Goal: Task Accomplishment & Management: Use online tool/utility

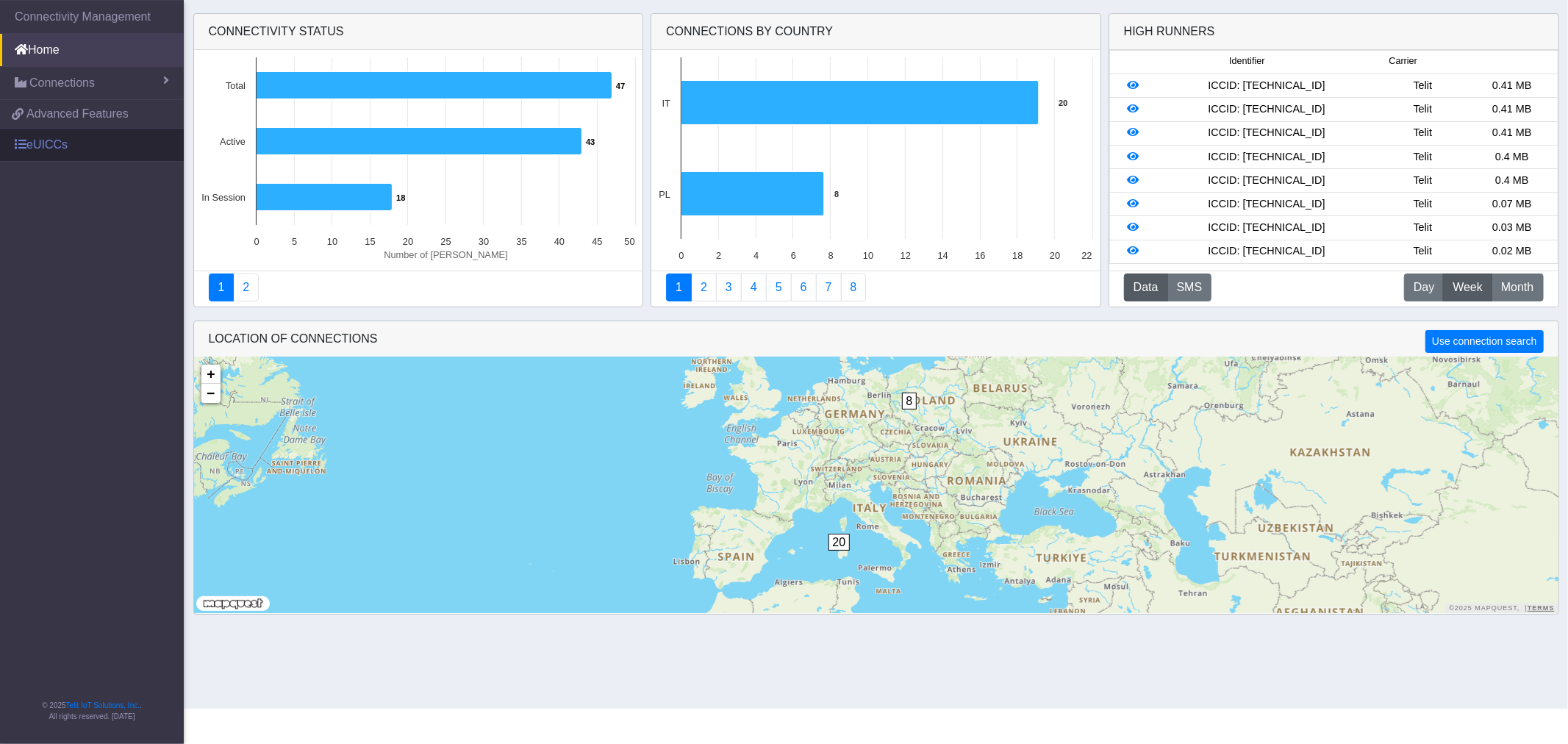
click at [39, 157] on link "eUICCs" at bounding box center [92, 145] width 184 height 33
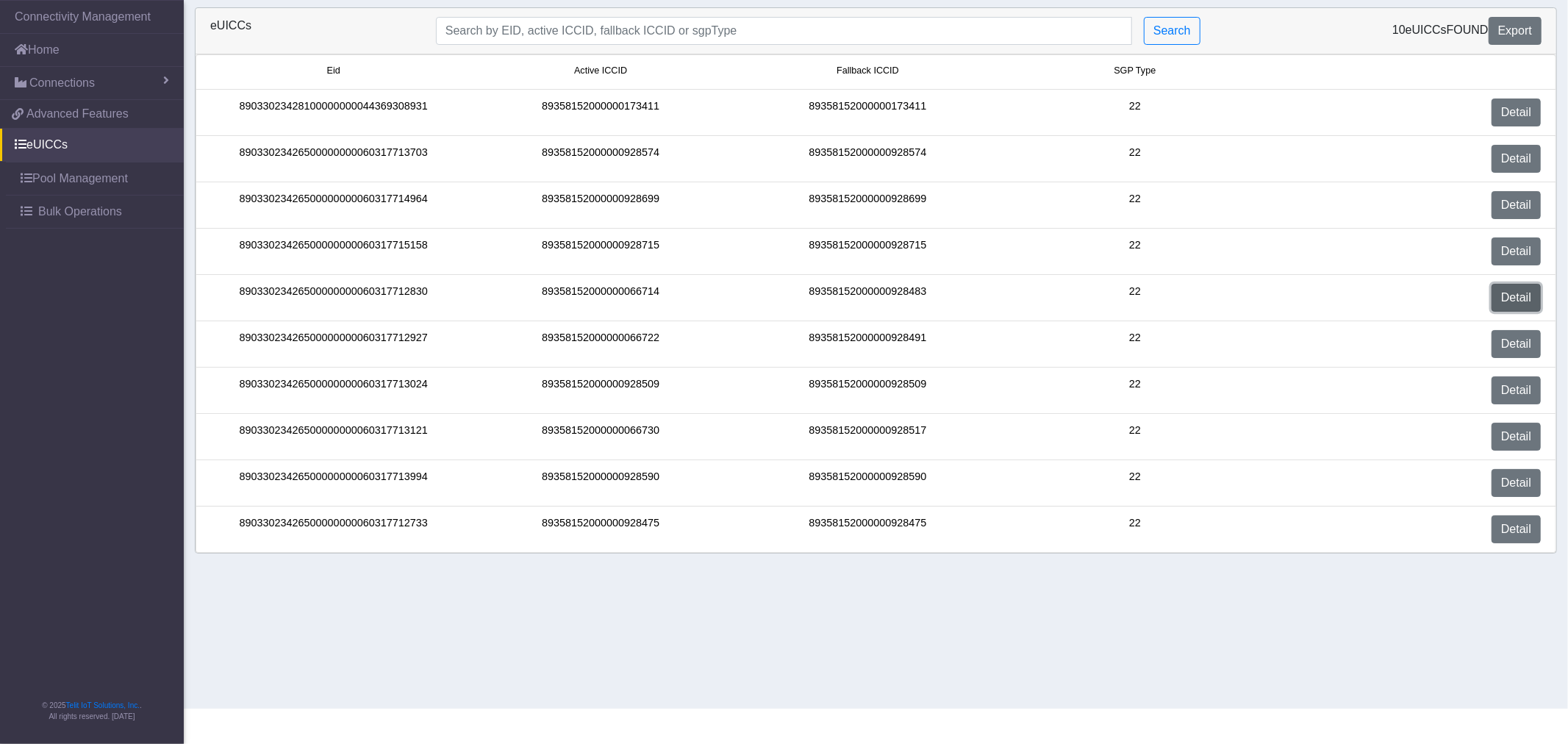
click at [1529, 305] on link "Detail" at bounding box center [1516, 298] width 49 height 28
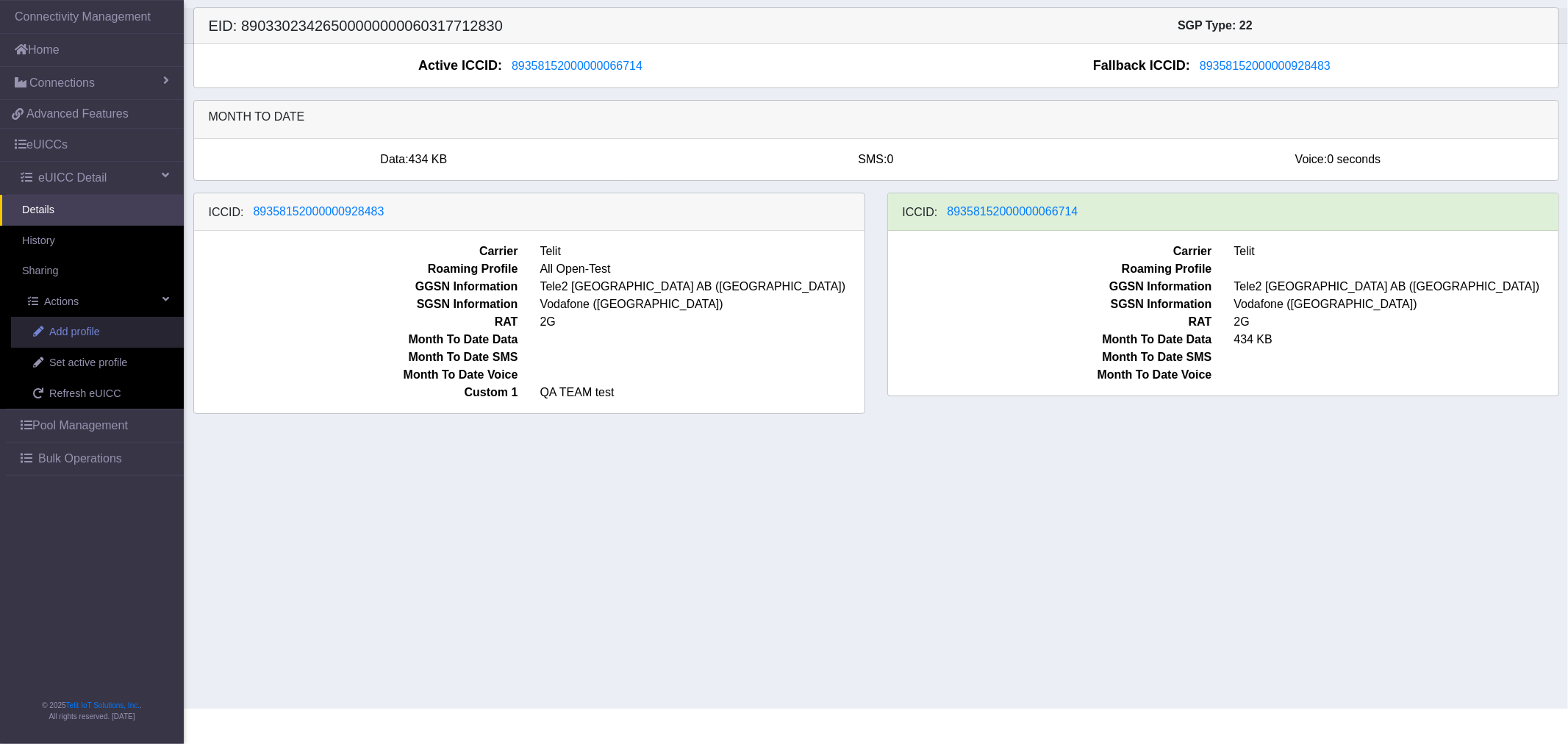
click at [84, 326] on span "Add profile" at bounding box center [74, 332] width 51 height 16
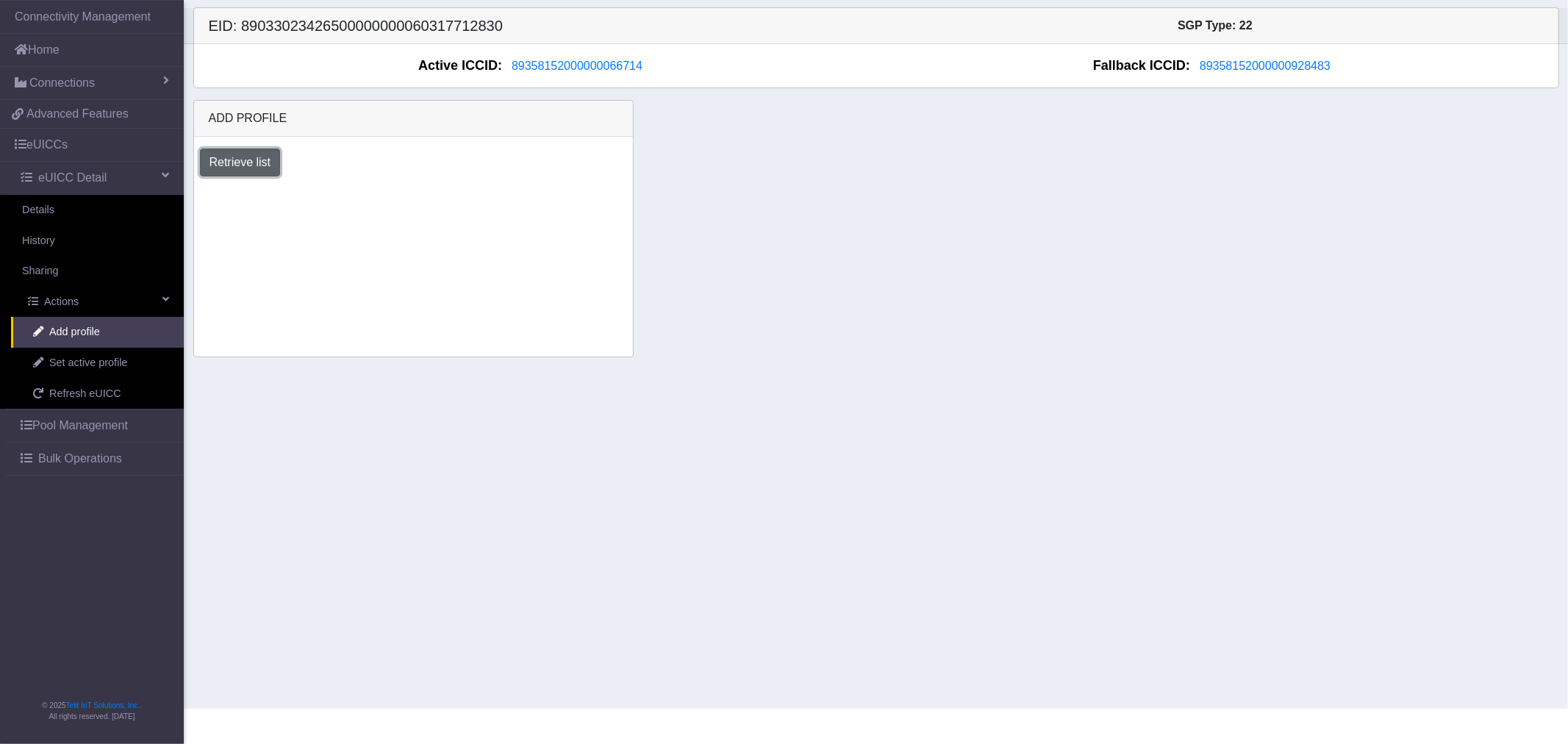
click at [249, 162] on button "Retrieve list" at bounding box center [240, 162] width 81 height 28
click at [297, 203] on select "Select profile to add JewelLiveTest (available: 0) on-field-assignment (availab…" at bounding box center [304, 202] width 208 height 28
click at [93, 460] on span "Bulk Operations" at bounding box center [81, 458] width 84 height 18
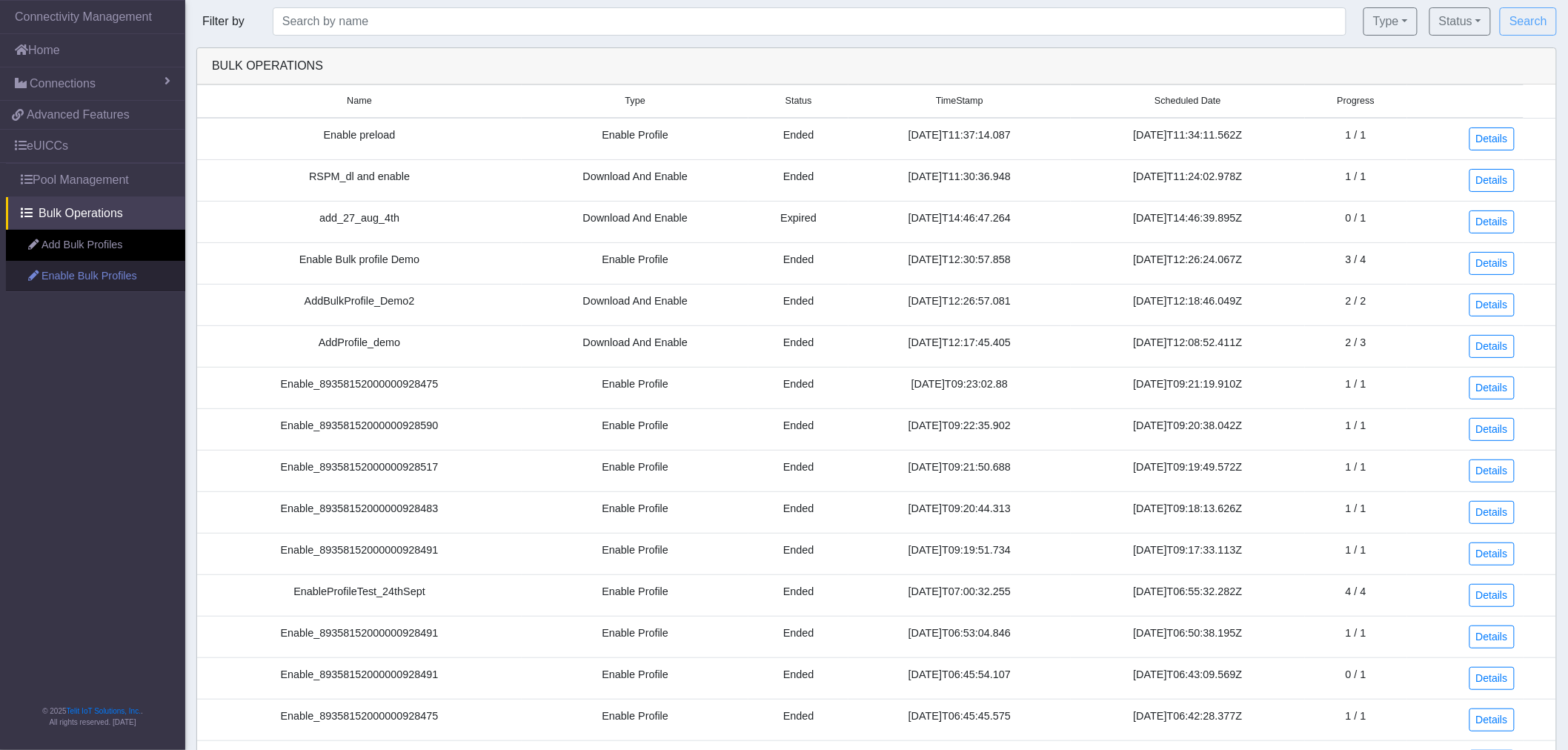
click at [99, 261] on link "Enable Bulk Profiles" at bounding box center [95, 277] width 179 height 31
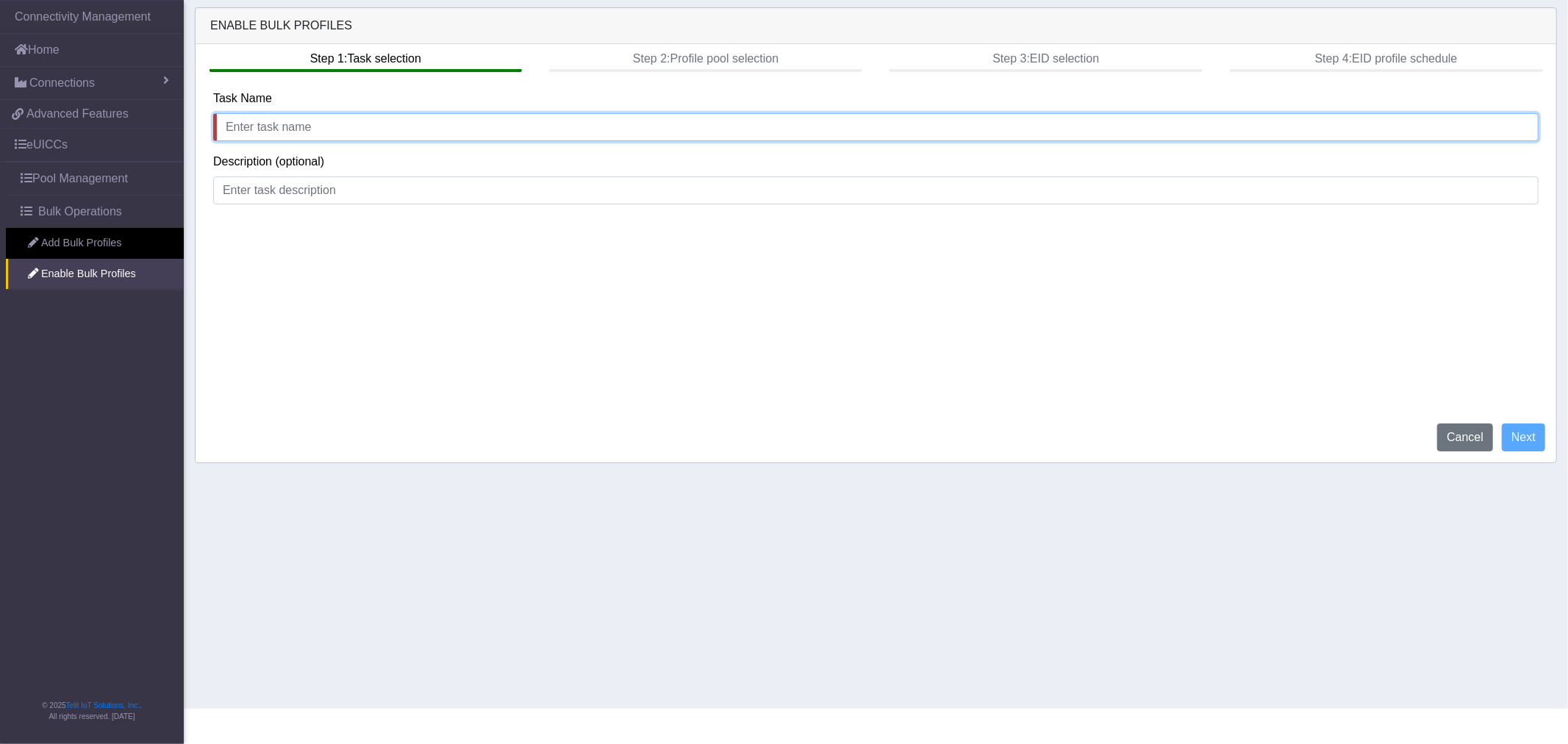
click at [348, 129] on input "text" at bounding box center [875, 127] width 1325 height 28
type input "5555"
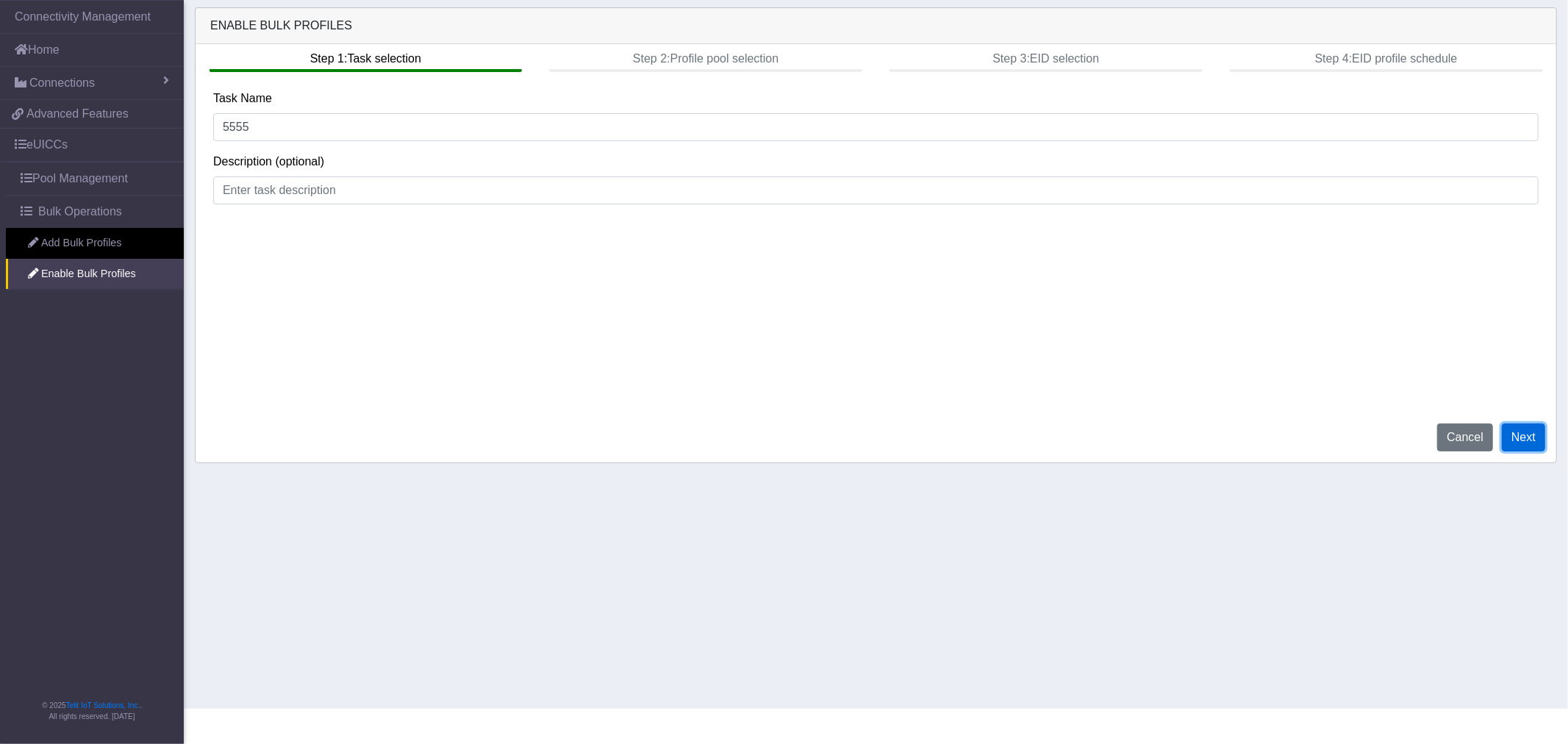
click at [1516, 431] on button "Next" at bounding box center [1523, 438] width 44 height 28
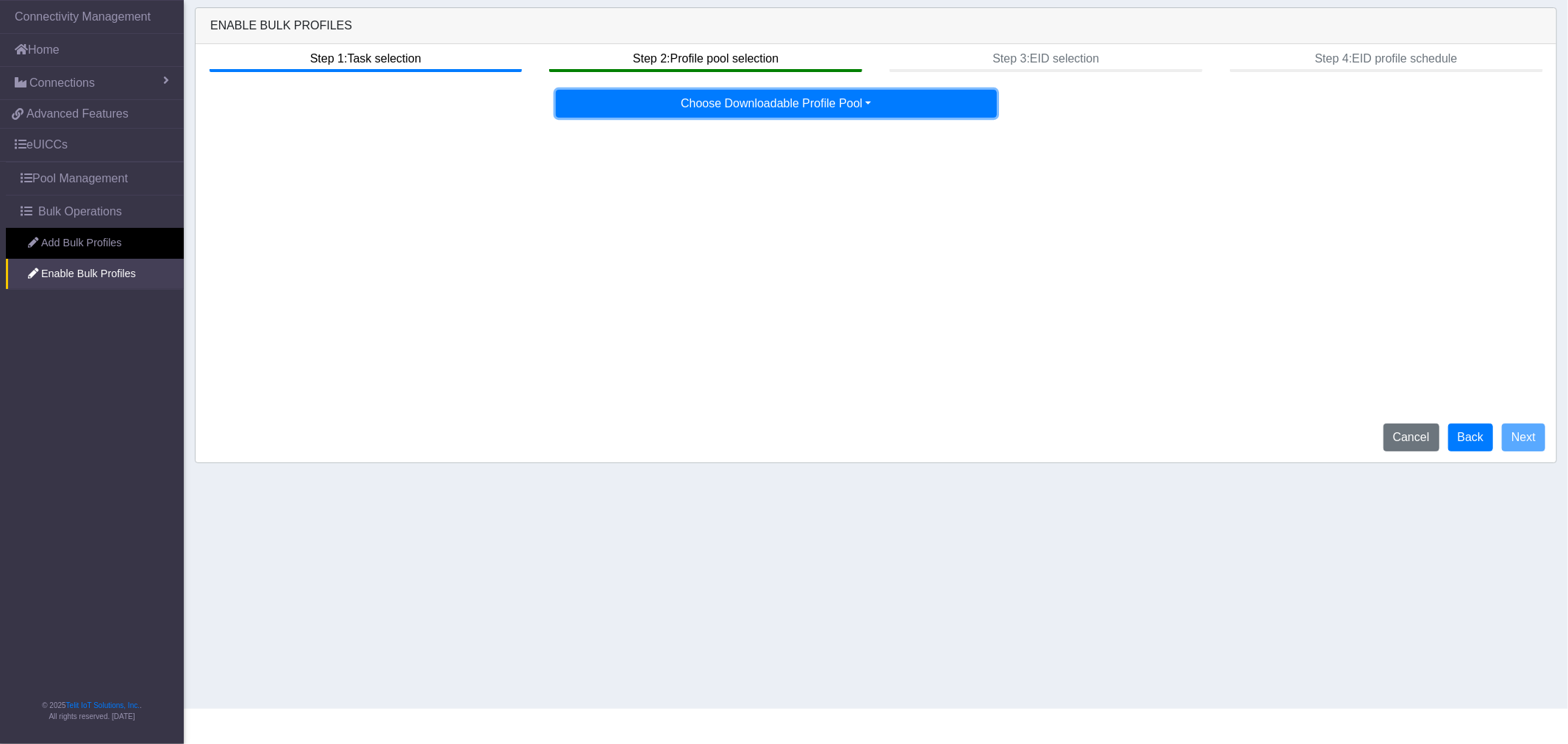
click at [690, 103] on button "Choose Downloadable Profile Pool" at bounding box center [776, 104] width 441 height 28
